Goal: Learn about a topic: Learn about a topic

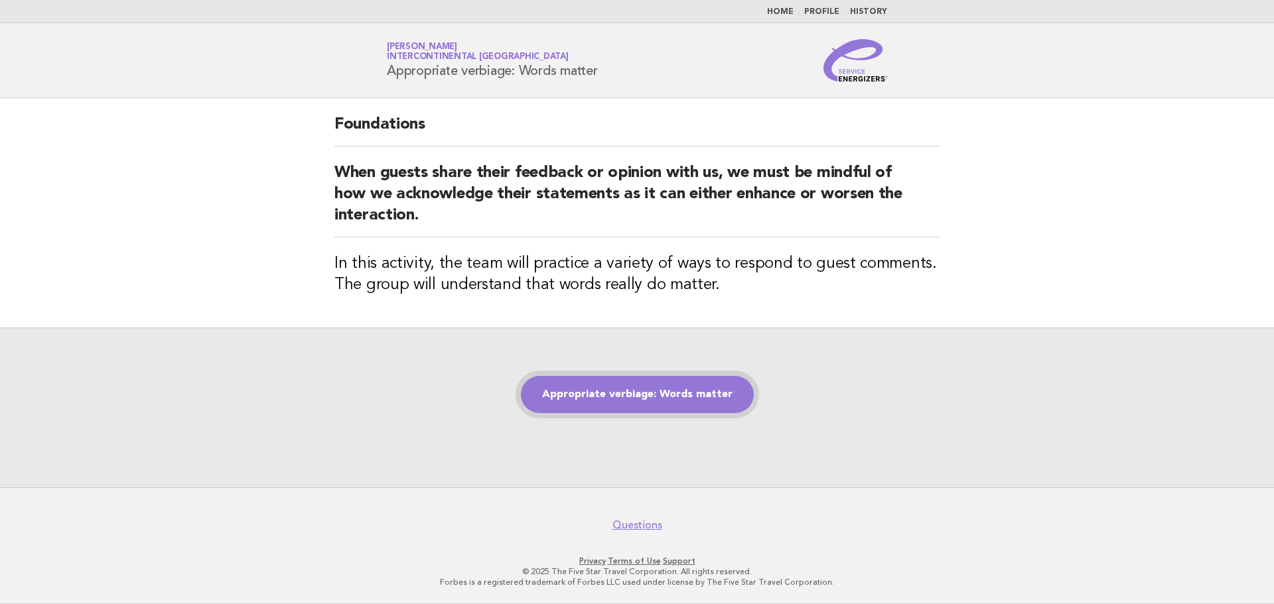
click at [651, 387] on link "Appropriate verbiage: Words matter" at bounding box center [637, 394] width 233 height 37
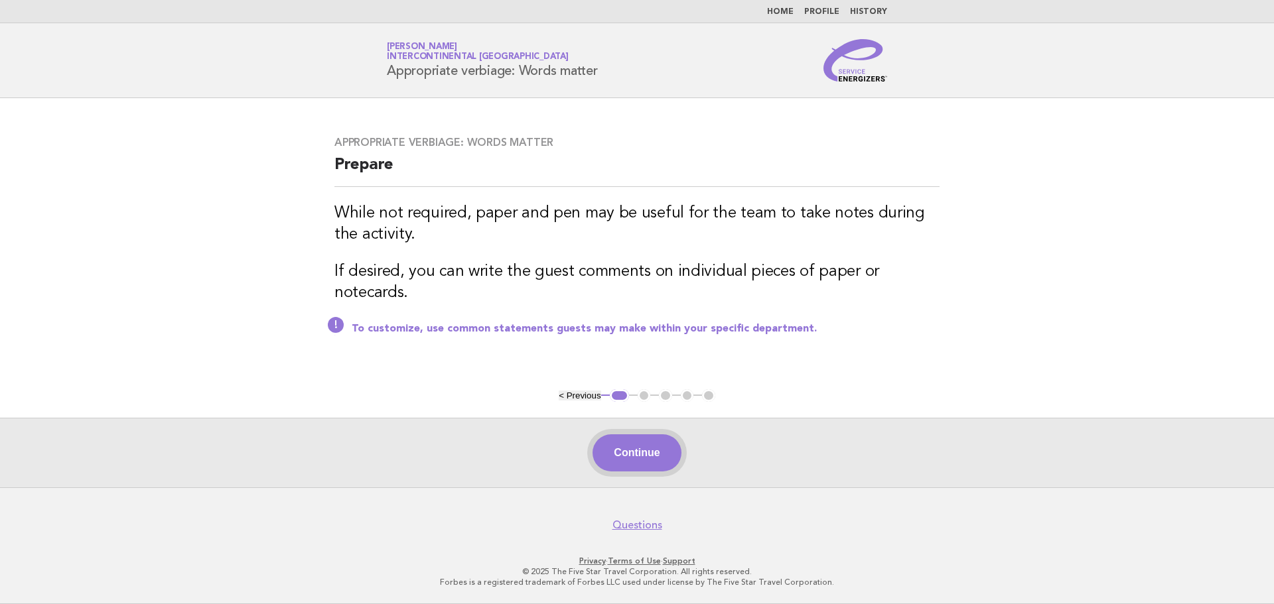
click at [619, 444] on button "Continue" at bounding box center [636, 453] width 88 height 37
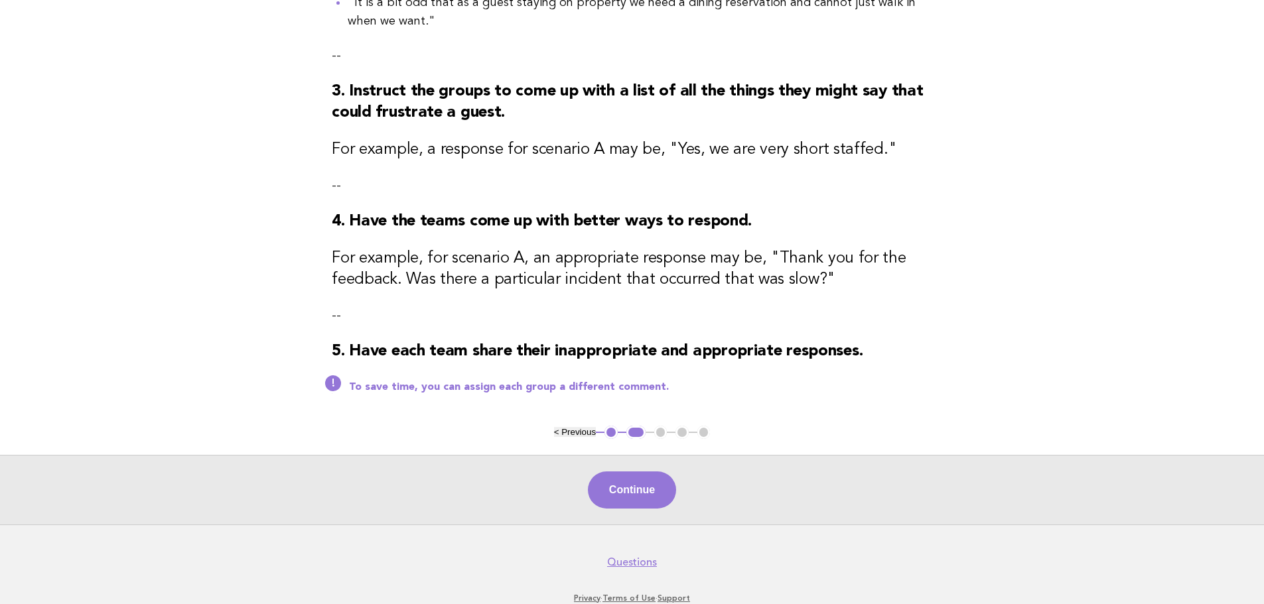
scroll to position [457, 0]
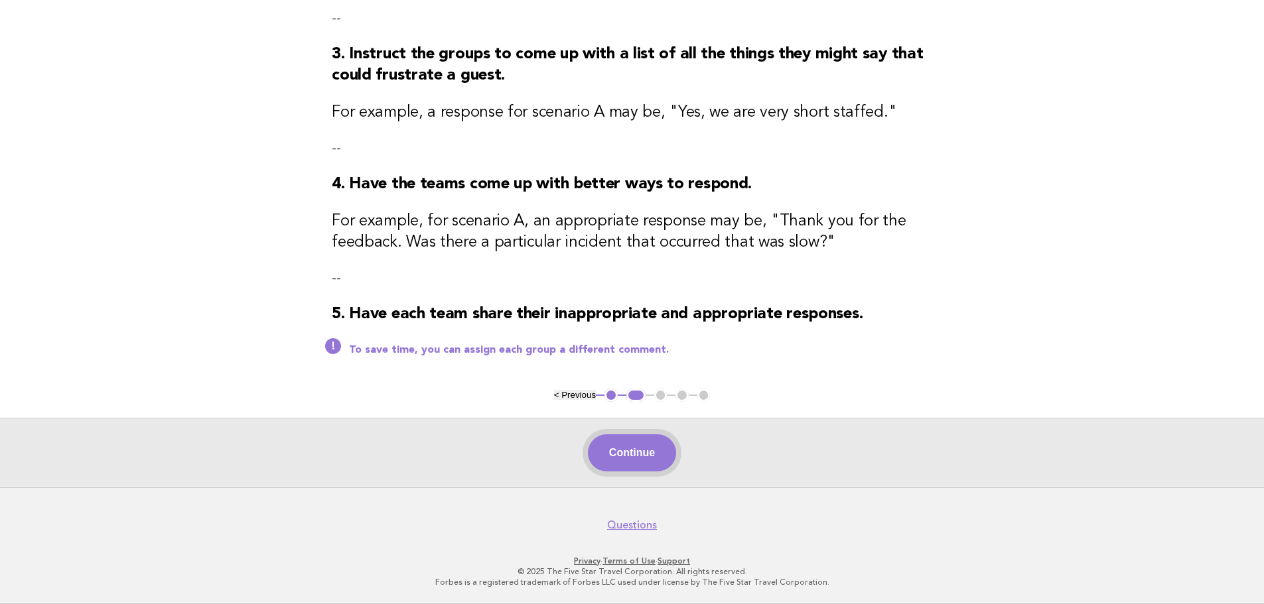
click at [621, 442] on button "Continue" at bounding box center [632, 453] width 88 height 37
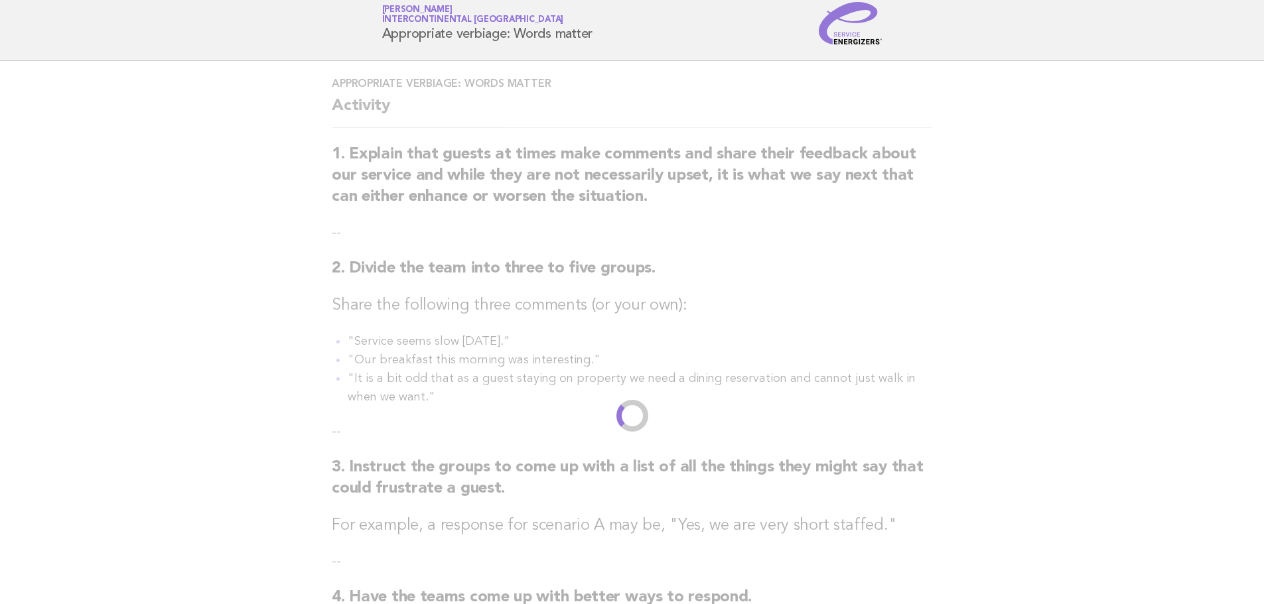
scroll to position [0, 0]
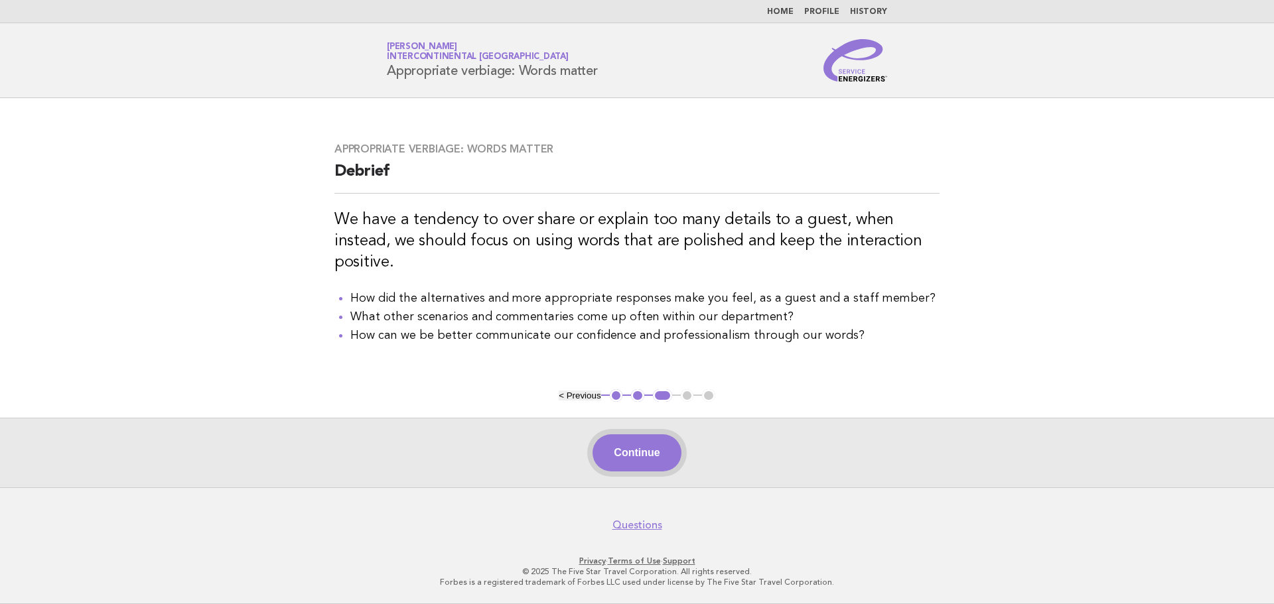
click at [638, 459] on button "Continue" at bounding box center [636, 453] width 88 height 37
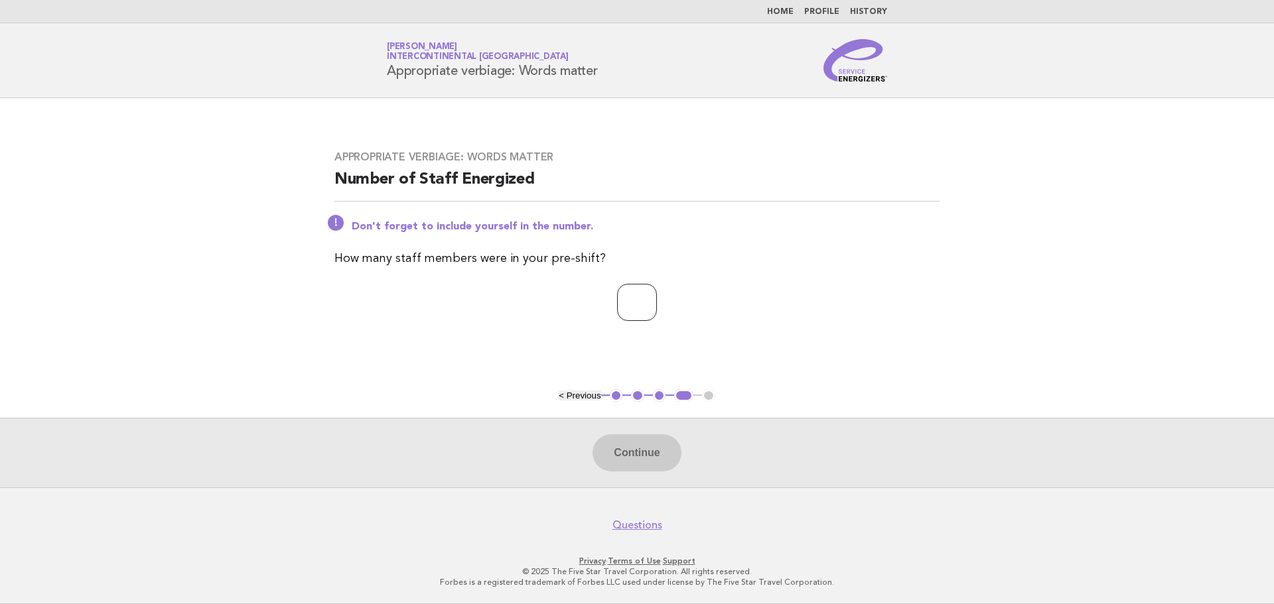
click at [637, 303] on input "number" at bounding box center [637, 302] width 40 height 37
type input "**"
click at [621, 451] on button "Continue" at bounding box center [636, 453] width 88 height 37
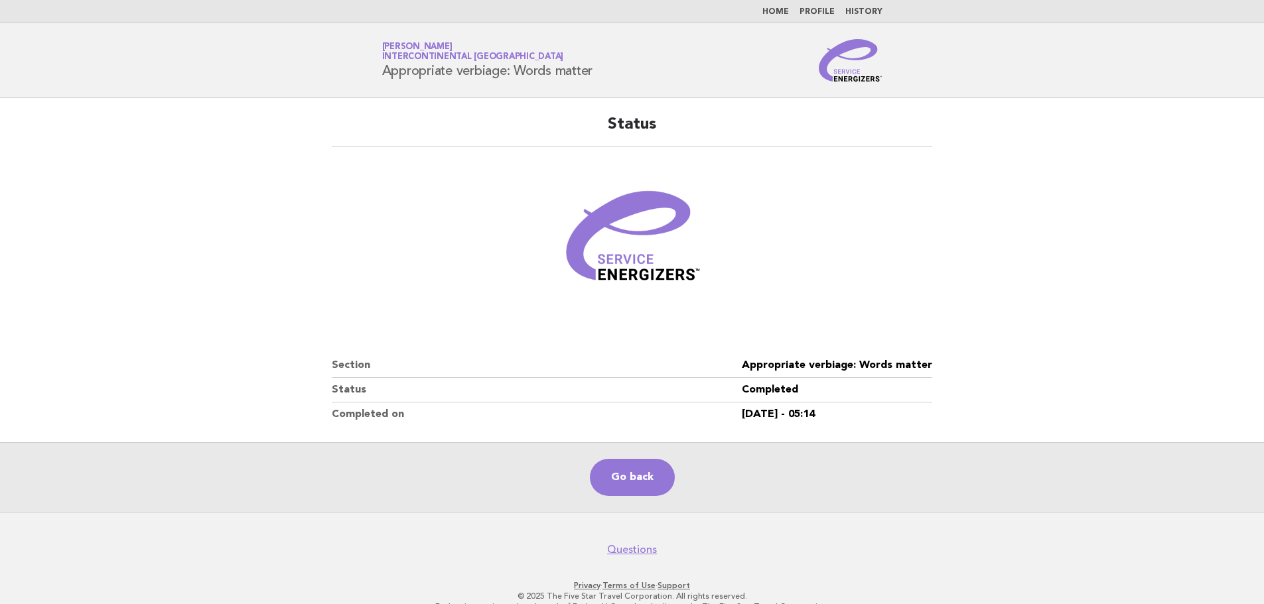
click at [779, 9] on link "Home" at bounding box center [775, 12] width 27 height 8
